Goal: Communication & Community: Answer question/provide support

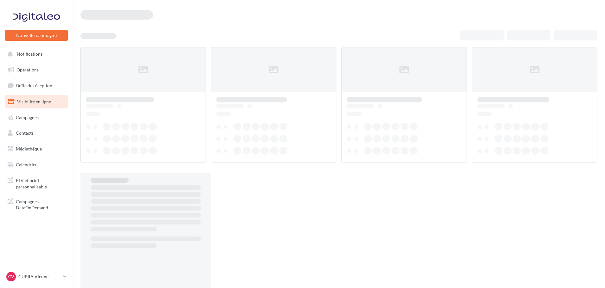
click at [46, 84] on span "Boîte de réception" at bounding box center [34, 85] width 36 height 5
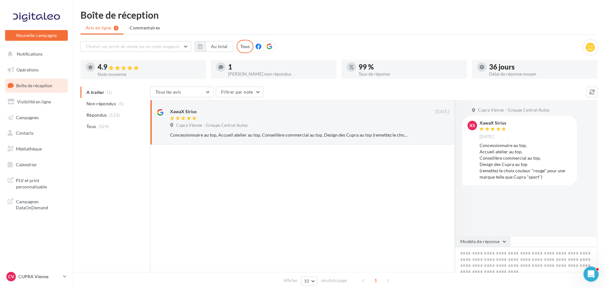
click at [480, 247] on button "Modèle de réponse" at bounding box center [482, 242] width 55 height 11
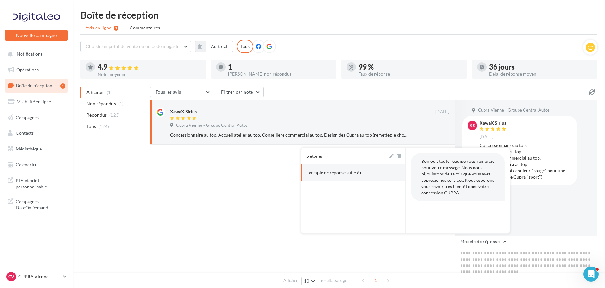
click at [375, 168] on button "Exemple de réponse suite à u..." at bounding box center [344, 173] width 87 height 16
type textarea "**********"
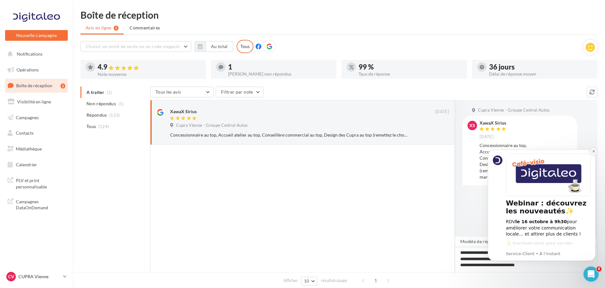
drag, startPoint x: 590, startPoint y: 153, endPoint x: 1072, endPoint y: 295, distance: 502.2
click at [590, 153] on button "Dismiss notification" at bounding box center [593, 152] width 8 height 8
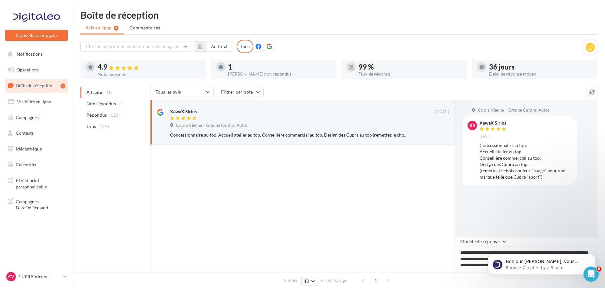
click at [487, 242] on div "Bonjour Anne-Laure, vous n'avez pas encore souscrit au module Marketing Direct …" at bounding box center [541, 235] width 117 height 79
click at [593, 255] on icon "Dismiss notification" at bounding box center [593, 255] width 3 height 3
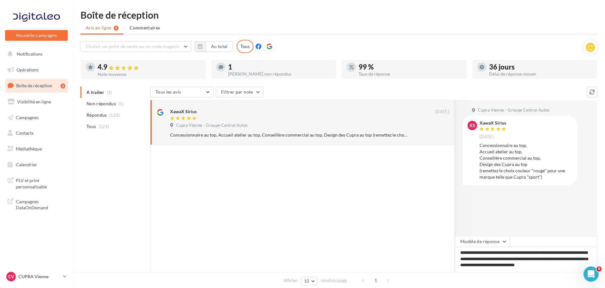
click at [478, 236] on div at bounding box center [475, 168] width 41 height 136
click at [493, 246] on button "Modèle de réponse" at bounding box center [482, 242] width 55 height 11
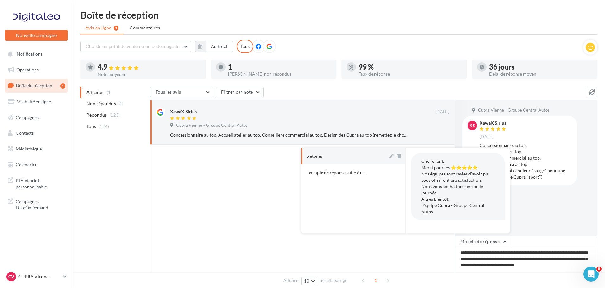
click at [338, 157] on button "5 étoiles" at bounding box center [344, 156] width 87 height 16
type textarea "**********"
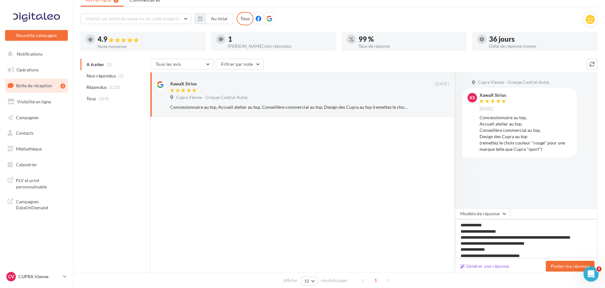
scroll to position [60, 0]
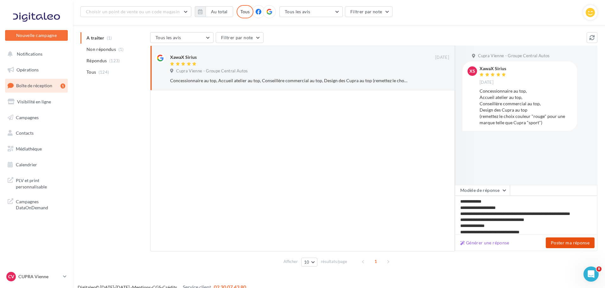
click at [579, 243] on button "Poster ma réponse" at bounding box center [570, 243] width 49 height 11
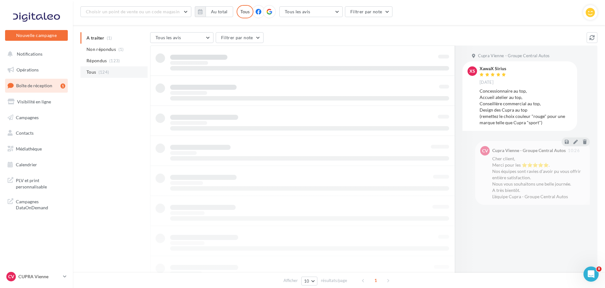
scroll to position [10, 0]
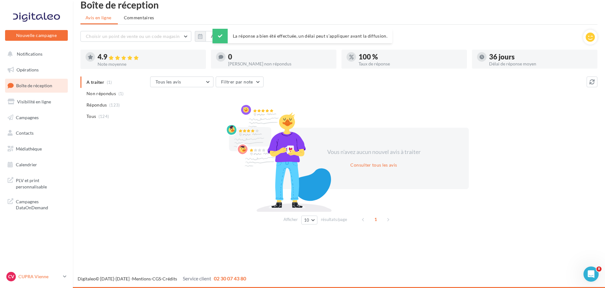
click at [62, 277] on link "CV CUPRA Vienne cupra_vienne" at bounding box center [36, 277] width 63 height 12
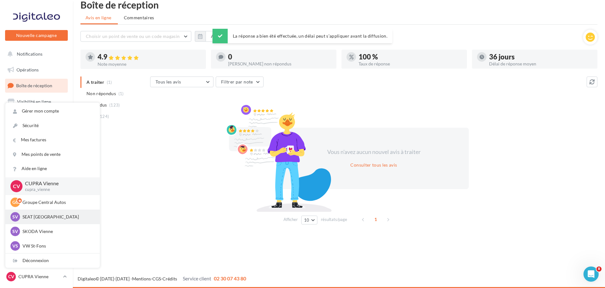
click at [74, 211] on div "SV SEAT Vienne SEAT-VIENNE" at bounding box center [52, 217] width 94 height 15
click at [48, 215] on p "SEAT Vienne" at bounding box center [57, 217] width 70 height 6
